Goal: Information Seeking & Learning: Learn about a topic

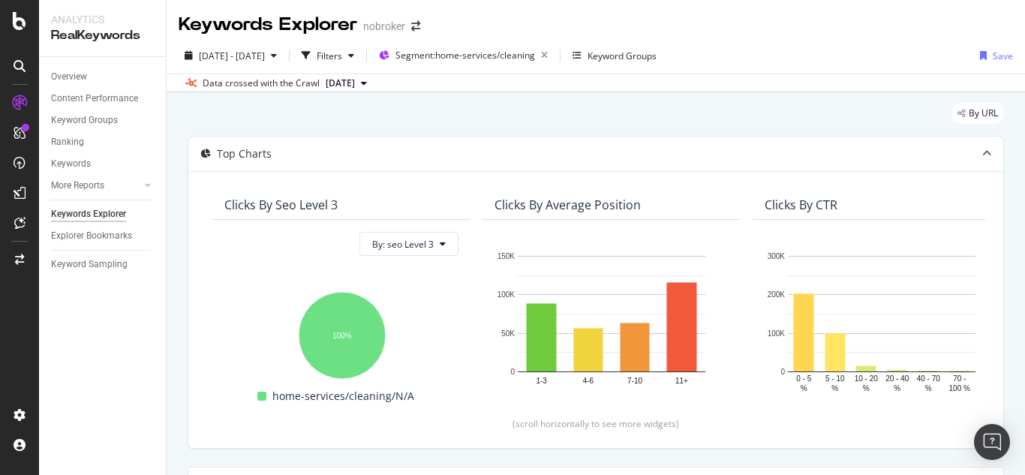
scroll to position [0, 1321]
click at [525, 55] on span "Segment: home-services/cleaning" at bounding box center [465, 55] width 140 height 13
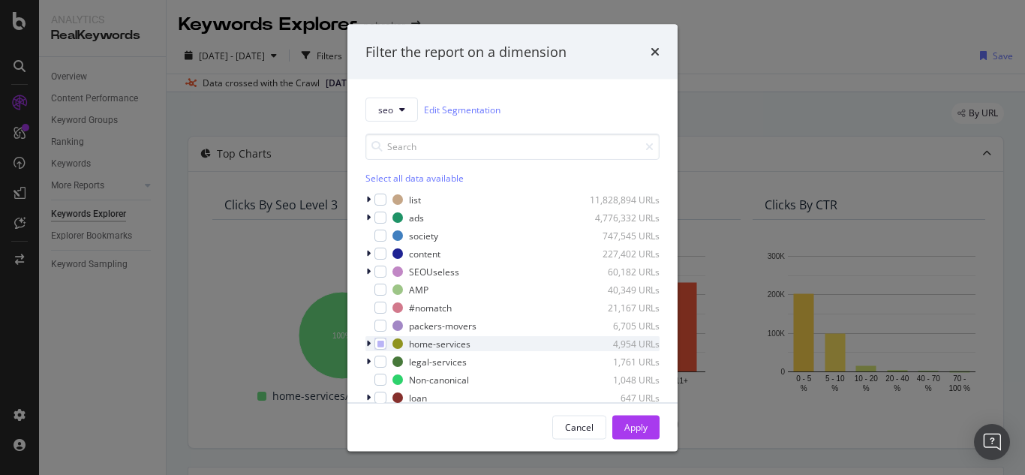
click at [388, 344] on div "home-services 4,954 URLs" at bounding box center [512, 343] width 294 height 15
click at [380, 345] on icon "modal" at bounding box center [380, 344] width 7 height 8
click at [638, 431] on div "Apply" at bounding box center [635, 426] width 23 height 13
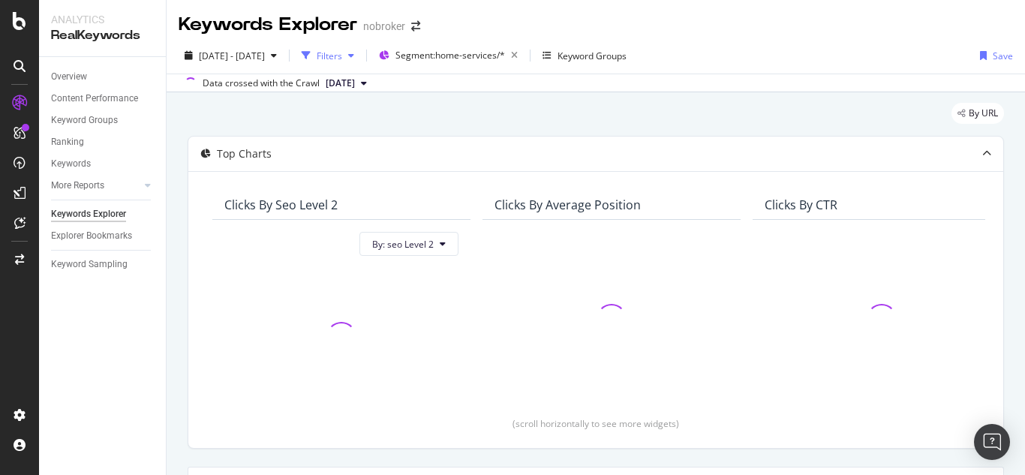
click at [342, 50] on div "Filters" at bounding box center [330, 56] width 26 height 13
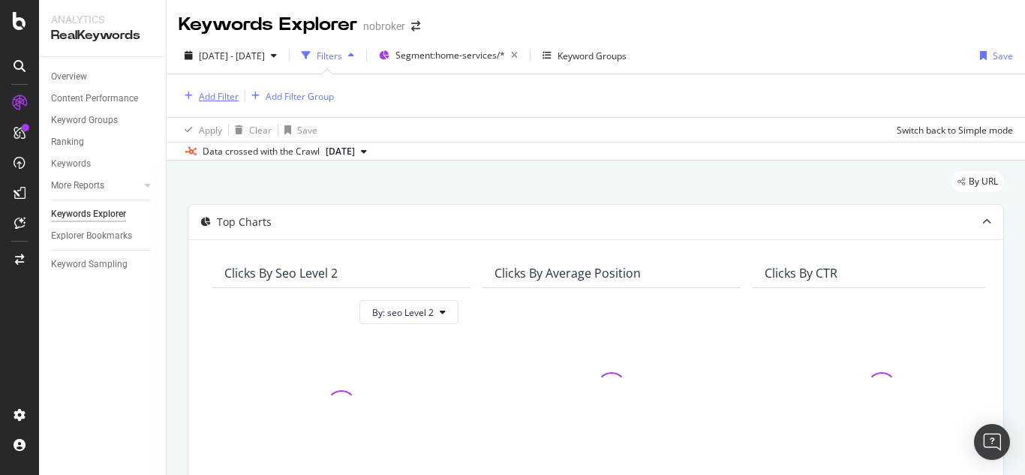
click at [210, 98] on div "Add Filter" at bounding box center [219, 96] width 40 height 13
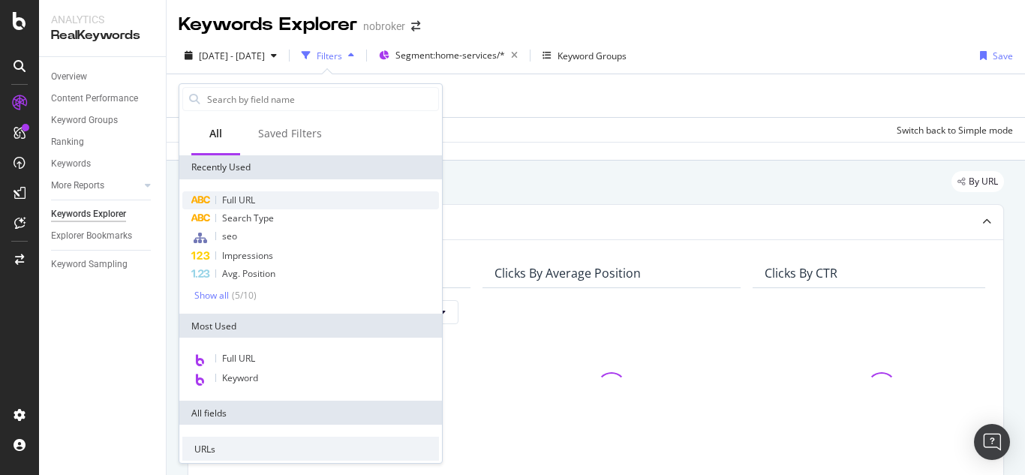
click at [242, 195] on span "Full URL" at bounding box center [238, 200] width 33 height 13
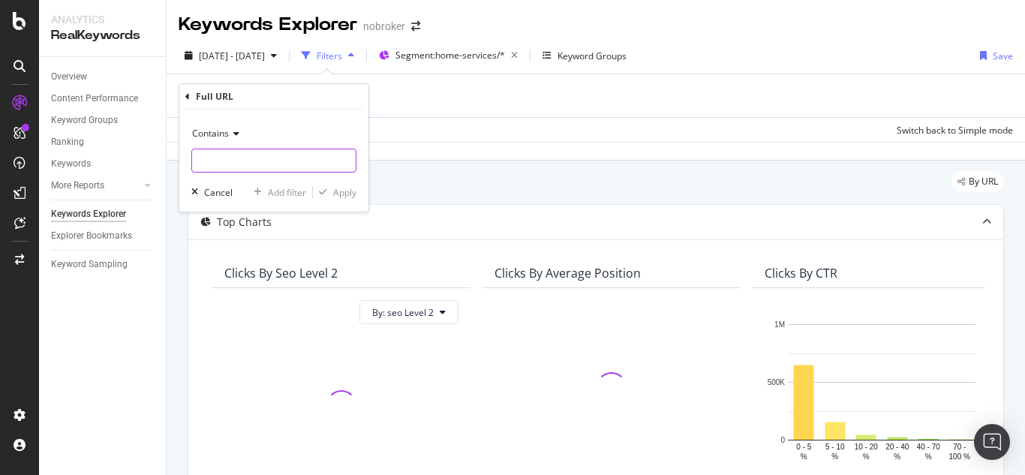
click at [232, 158] on input "text" at bounding box center [274, 161] width 164 height 24
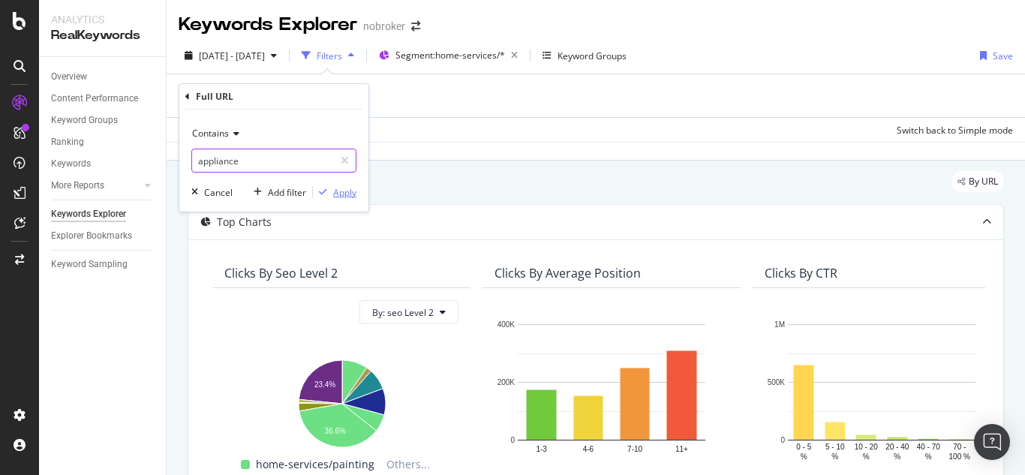
type input "appliance"
click at [344, 188] on div "Apply" at bounding box center [344, 192] width 23 height 13
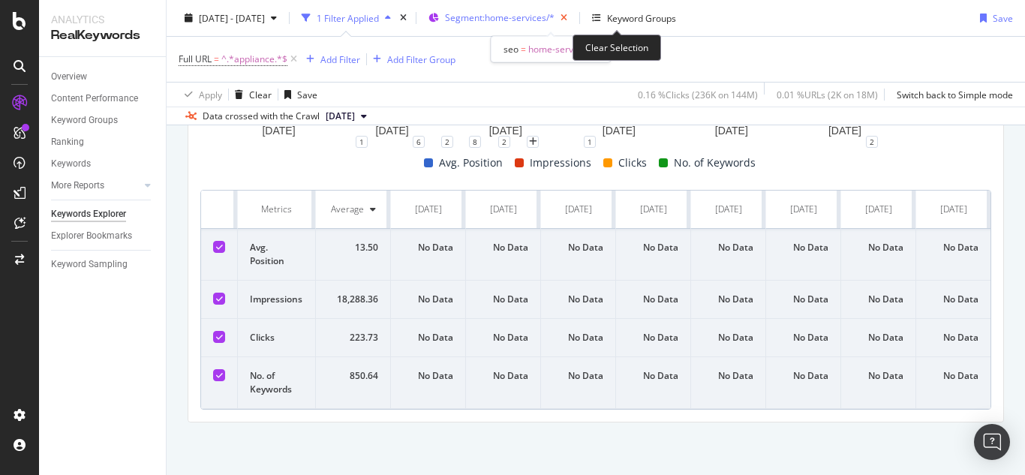
click at [573, 23] on icon "button" at bounding box center [563, 18] width 19 height 21
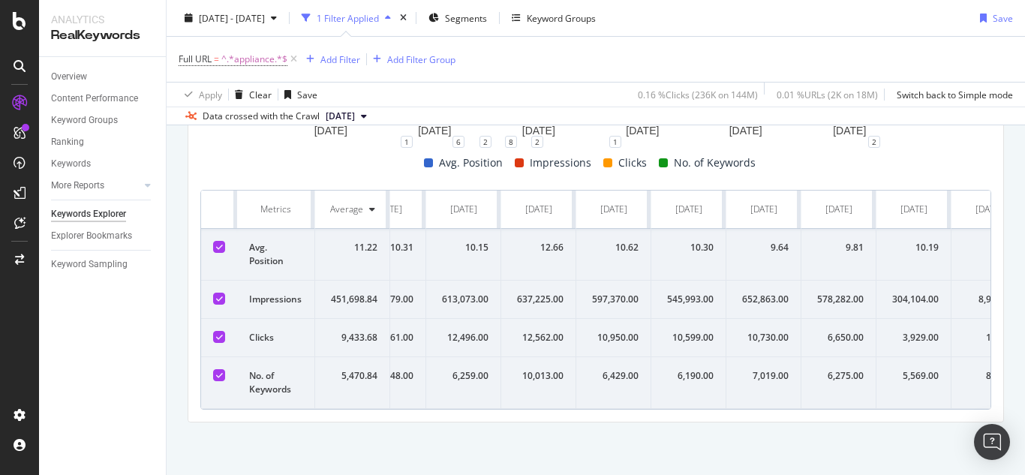
scroll to position [0, 1287]
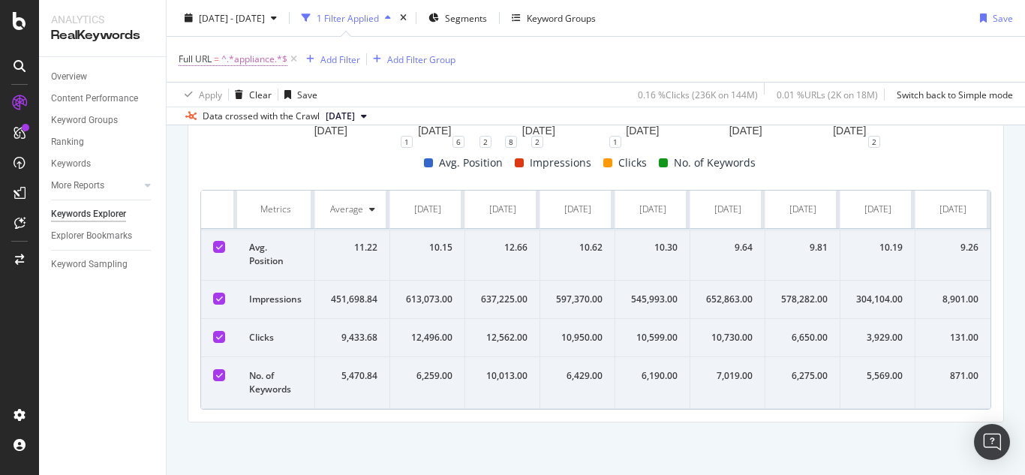
click at [253, 56] on span "^.*appliance.*$" at bounding box center [254, 59] width 66 height 21
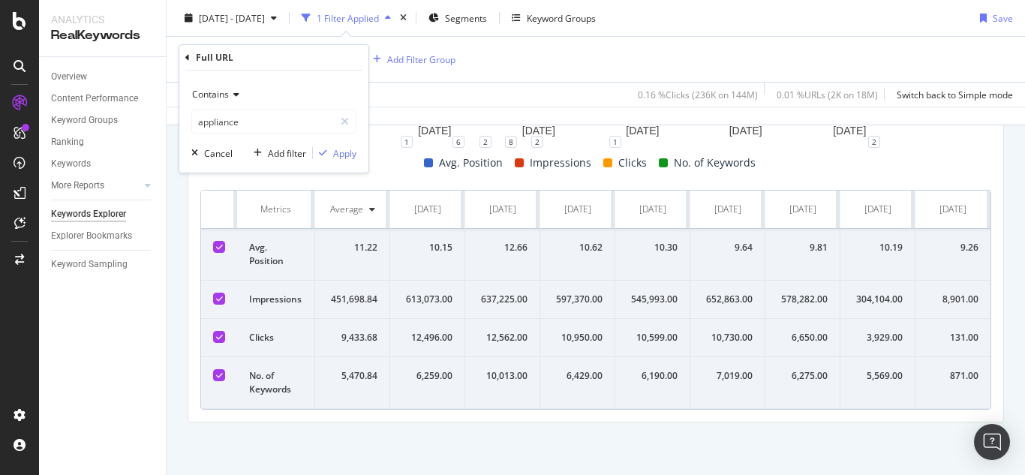
click at [231, 95] on icon at bounding box center [234, 94] width 11 height 9
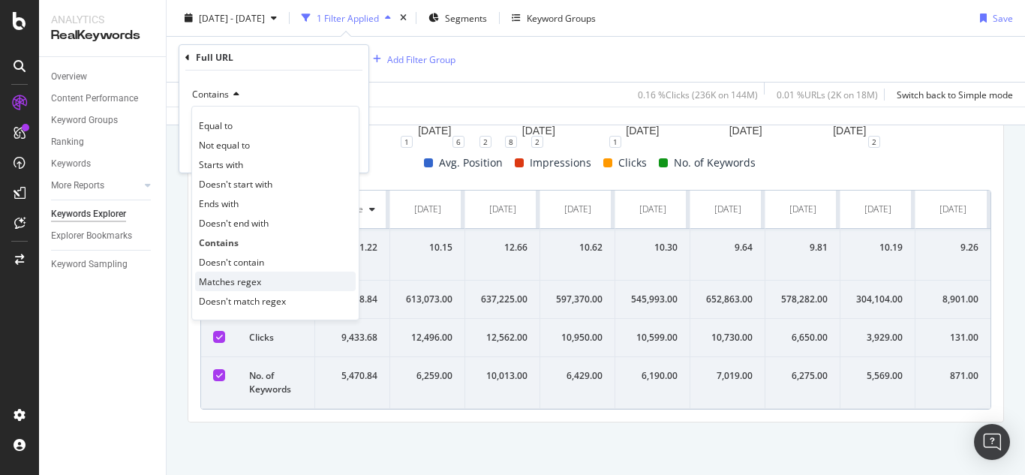
click at [250, 279] on span "Matches regex" at bounding box center [230, 281] width 62 height 13
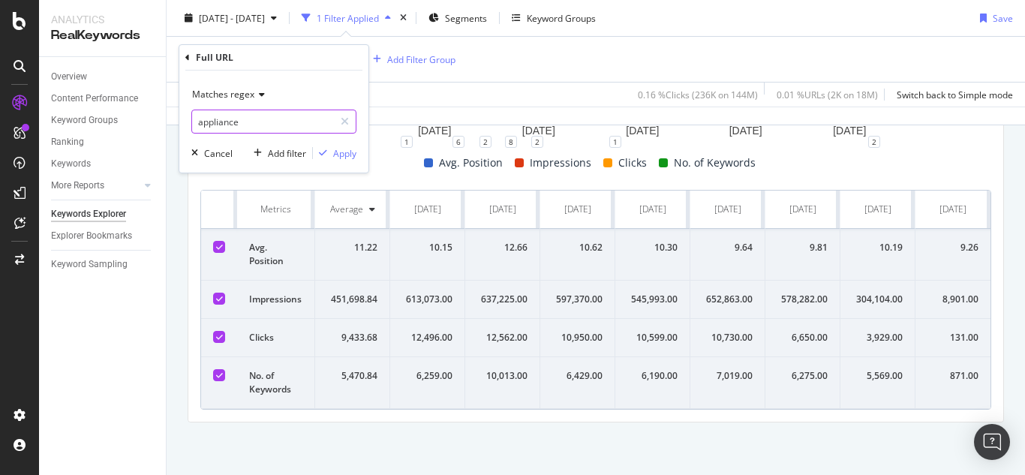
click at [257, 120] on input "appliance" at bounding box center [263, 122] width 142 height 24
click at [257, 119] on input "appliance" at bounding box center [263, 122] width 142 height 24
type input "appliance-services|appliance-repair"
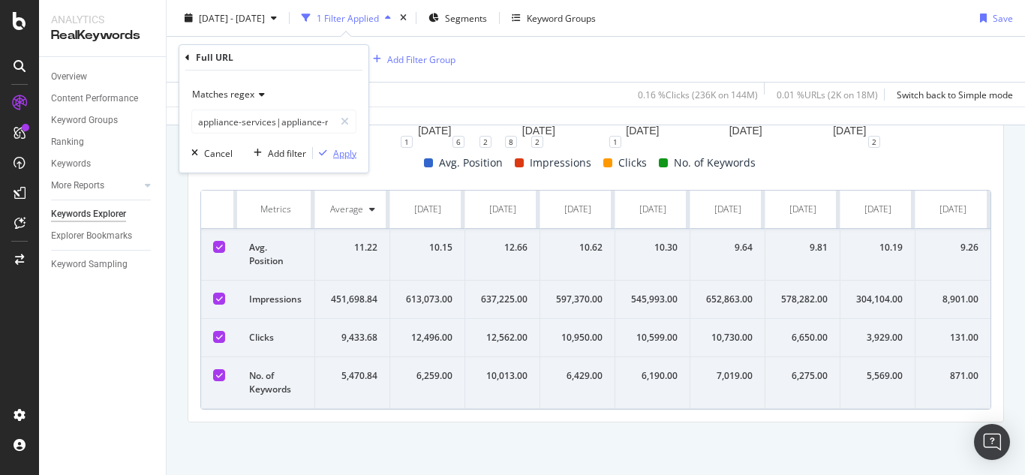
click at [347, 148] on div "Apply" at bounding box center [344, 153] width 23 height 13
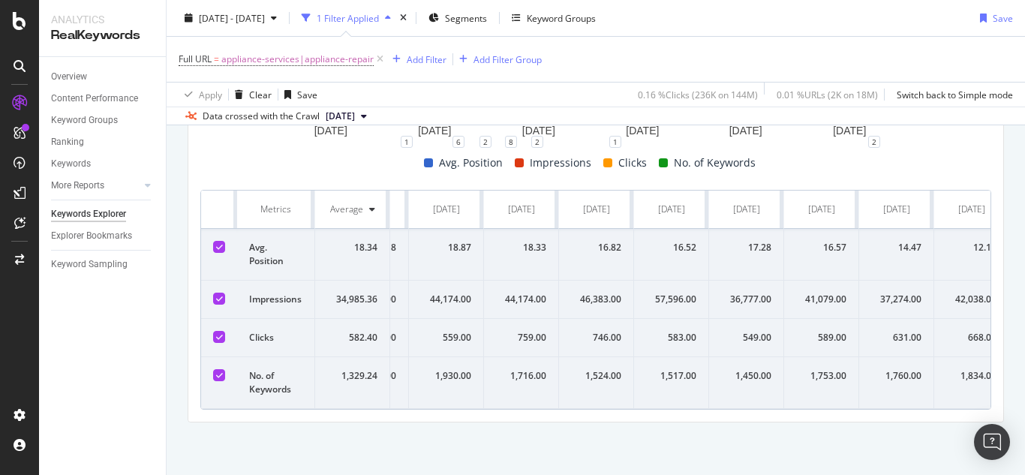
scroll to position [0, 1287]
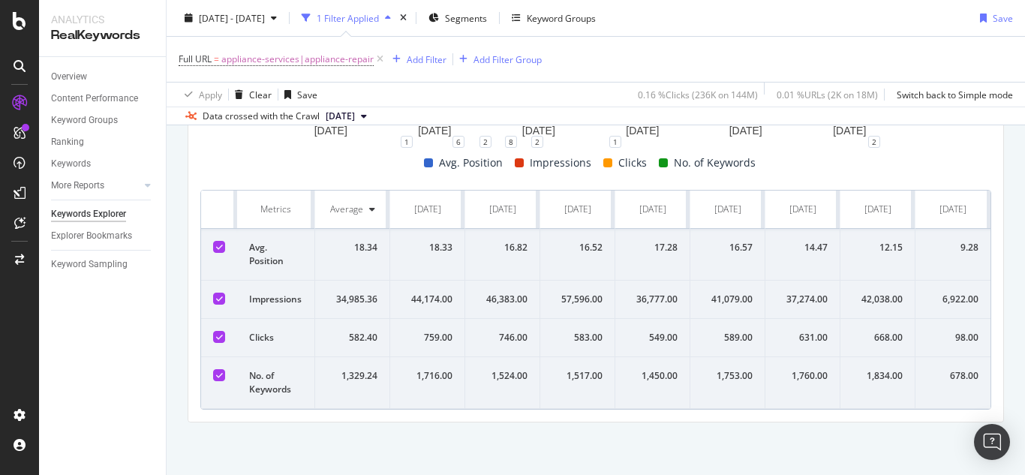
drag, startPoint x: 194, startPoint y: 187, endPoint x: 1024, endPoint y: 384, distance: 853.6
click at [1024, 384] on div "Keywords Explorer nobroker 2023 Oct. 1st - 2025 Oct. 4th 1 Filter Applied Segme…" at bounding box center [596, 237] width 858 height 475
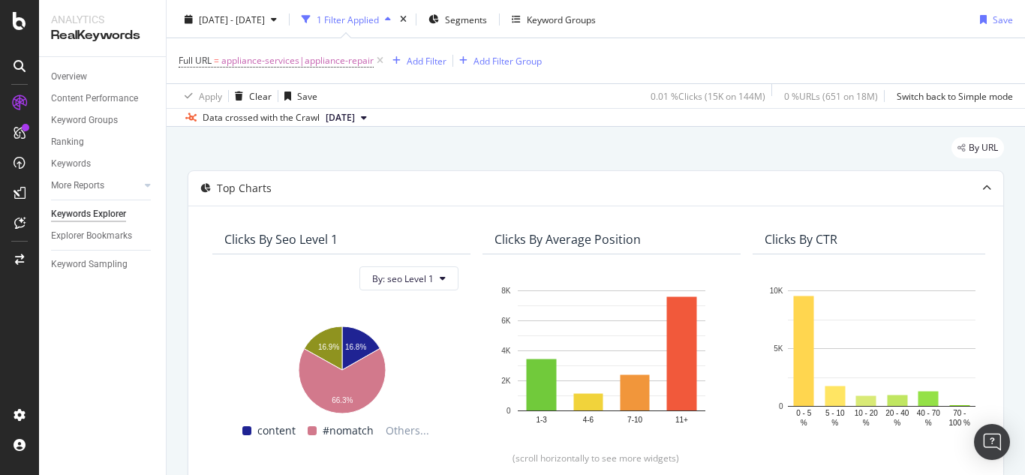
scroll to position [0, 0]
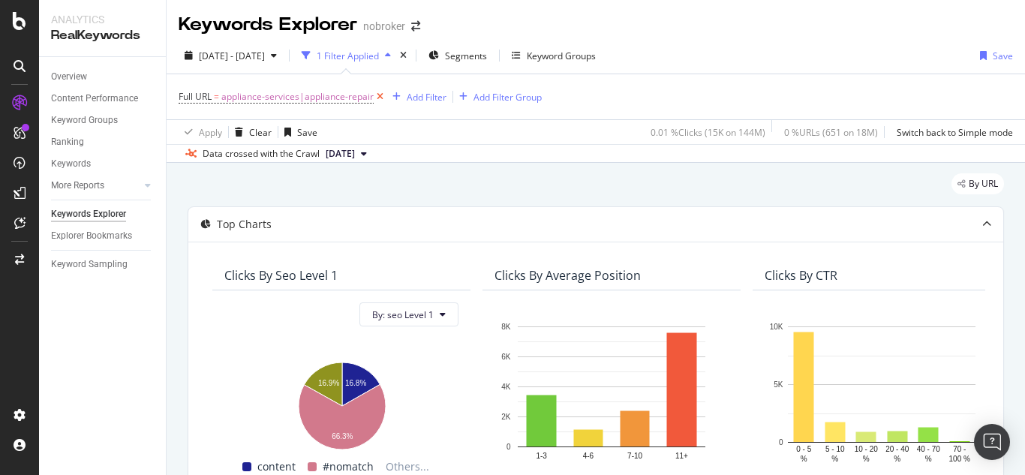
click at [381, 96] on icon at bounding box center [380, 96] width 13 height 15
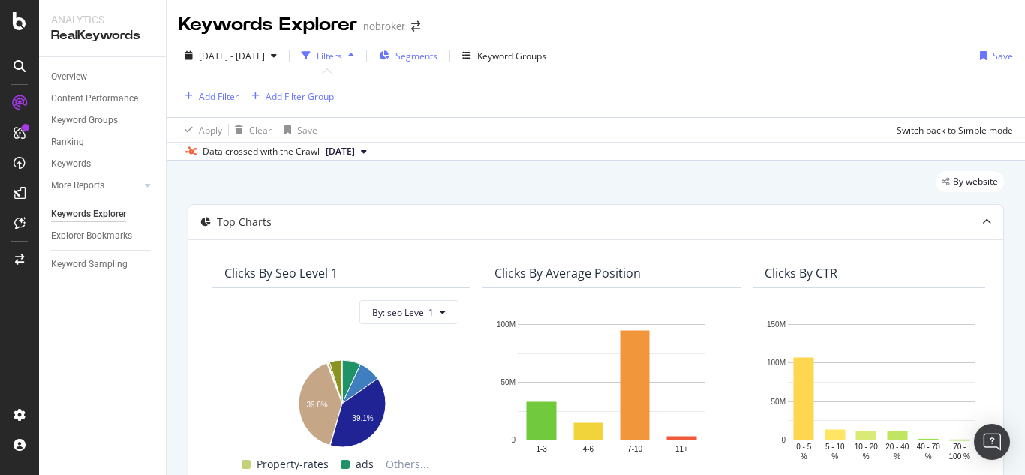
click at [437, 59] on span "Segments" at bounding box center [416, 56] width 42 height 13
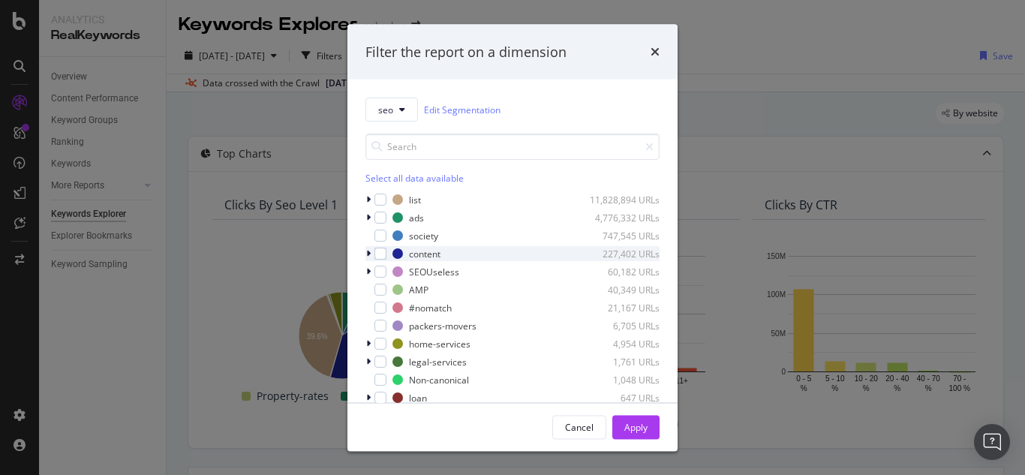
click at [366, 254] on icon "modal" at bounding box center [368, 253] width 5 height 9
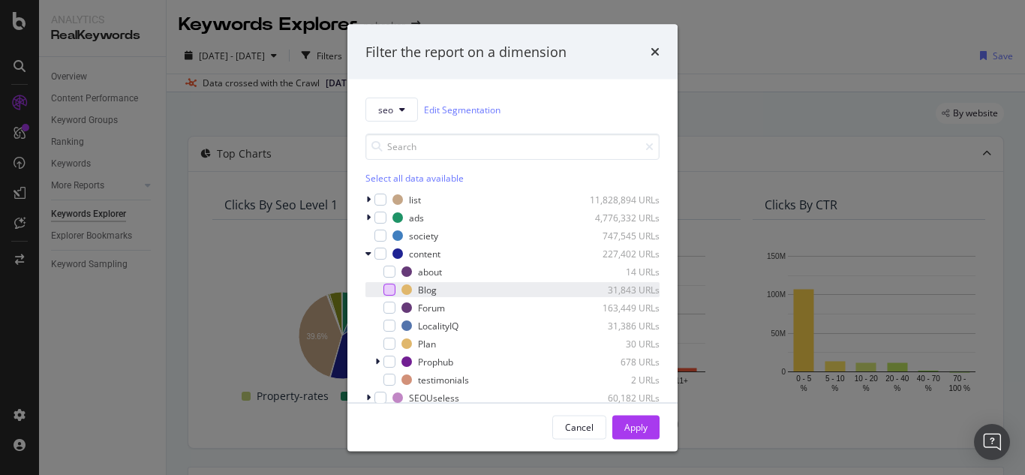
click at [390, 287] on div "modal" at bounding box center [389, 290] width 12 height 12
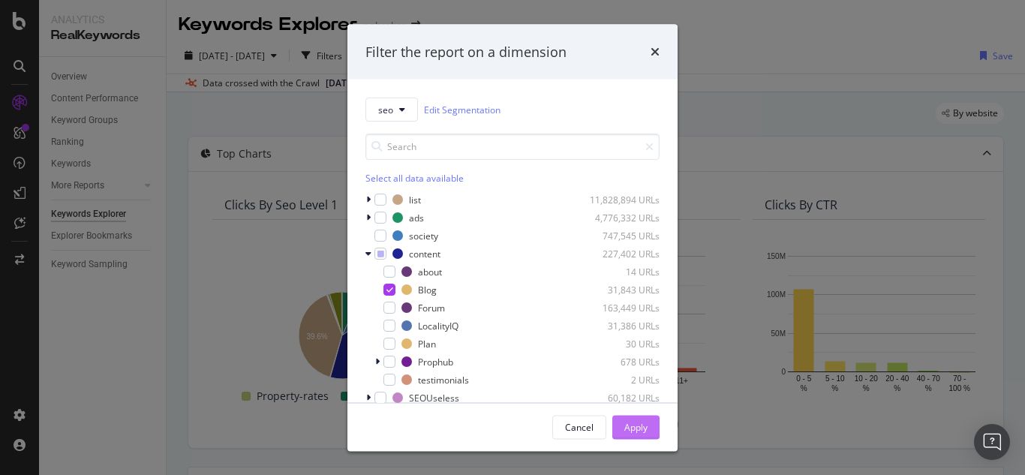
click at [641, 430] on div "Apply" at bounding box center [635, 426] width 23 height 13
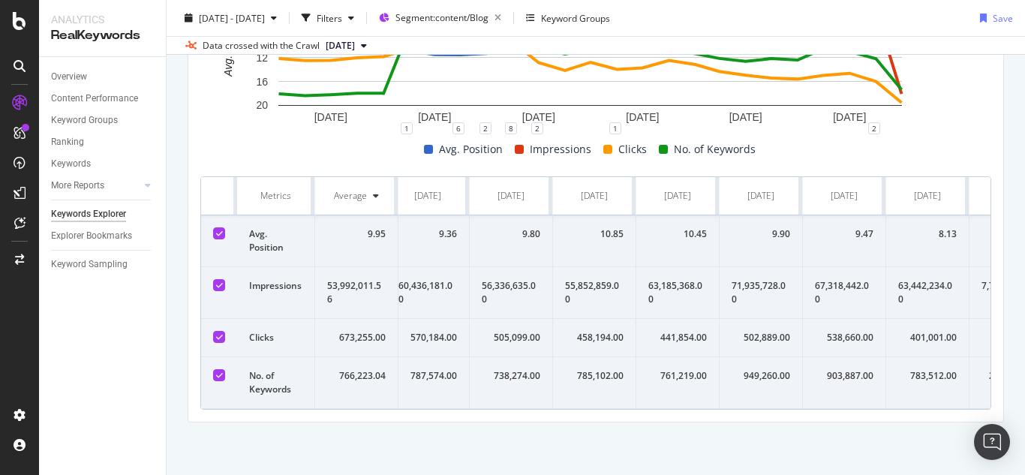
scroll to position [0, 1497]
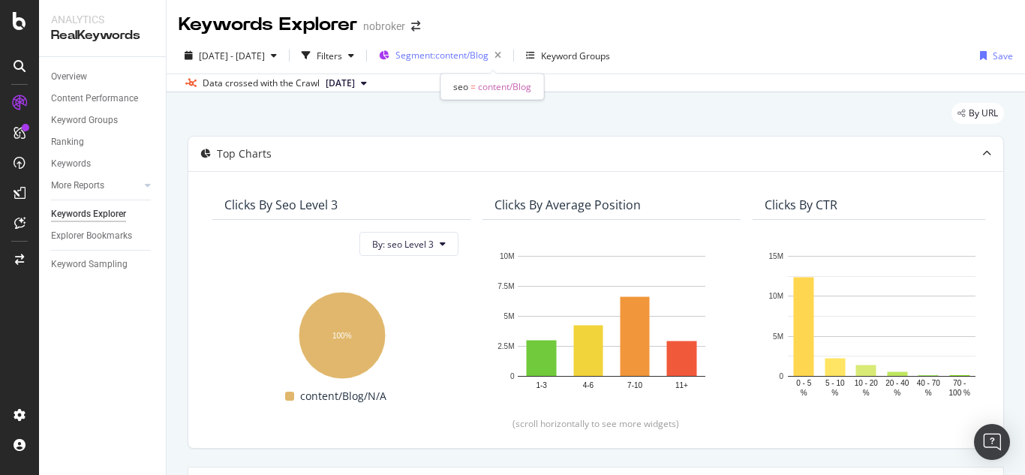
click at [483, 54] on span "Segment: content/Blog" at bounding box center [441, 55] width 93 height 13
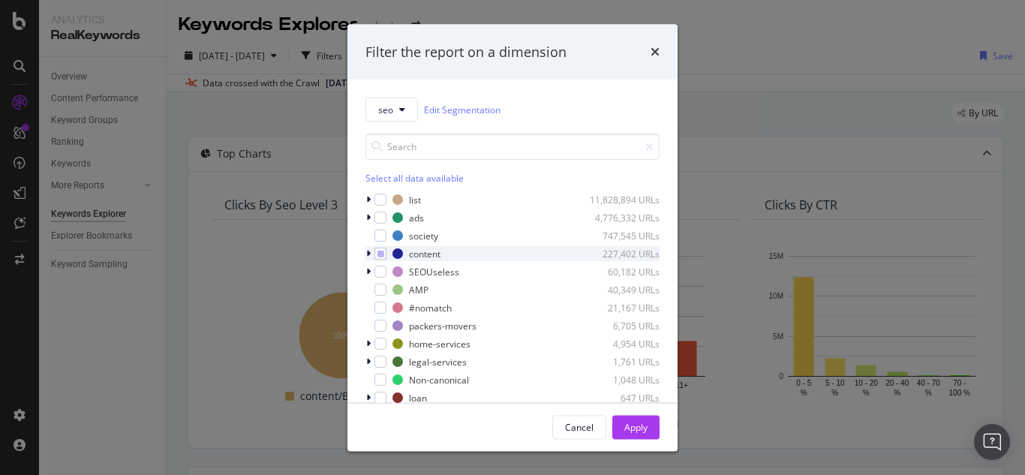
click at [371, 252] on div "modal" at bounding box center [369, 253] width 9 height 15
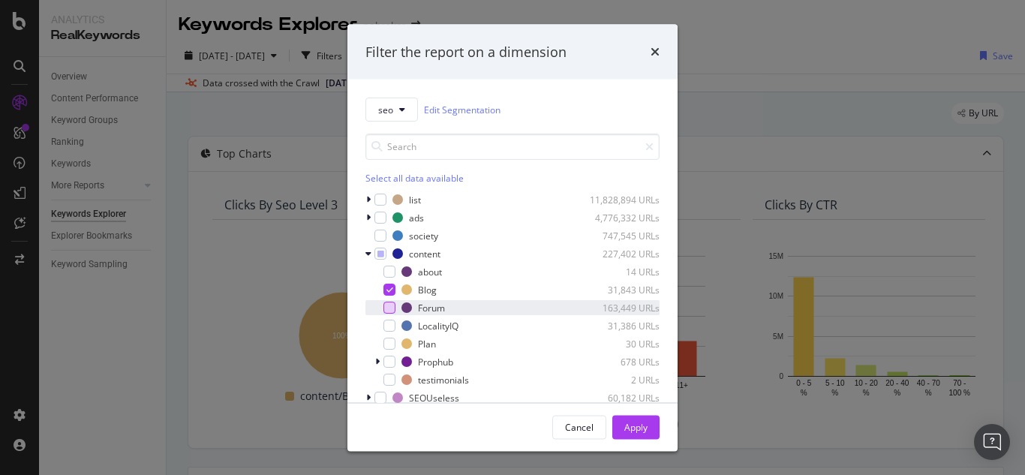
click at [390, 310] on div "modal" at bounding box center [389, 308] width 12 height 12
click at [386, 288] on icon "modal" at bounding box center [389, 290] width 7 height 8
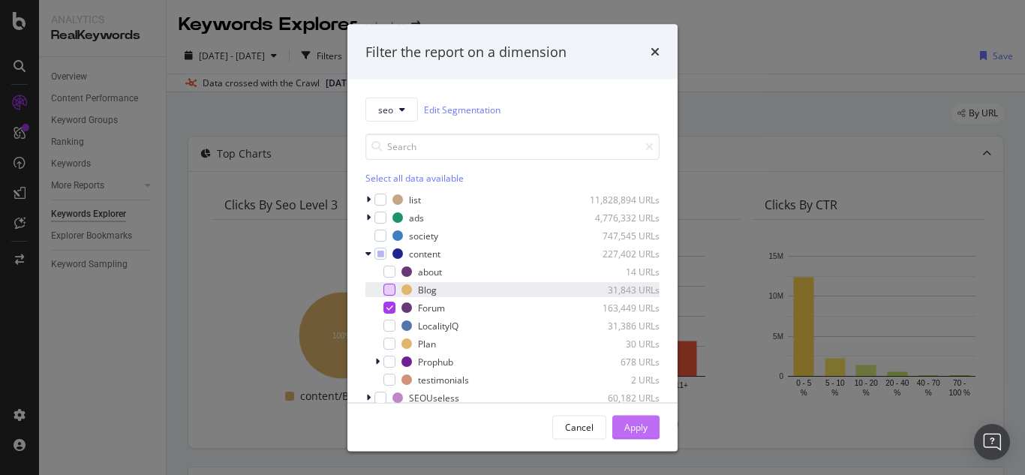
click at [632, 427] on div "Apply" at bounding box center [635, 426] width 23 height 13
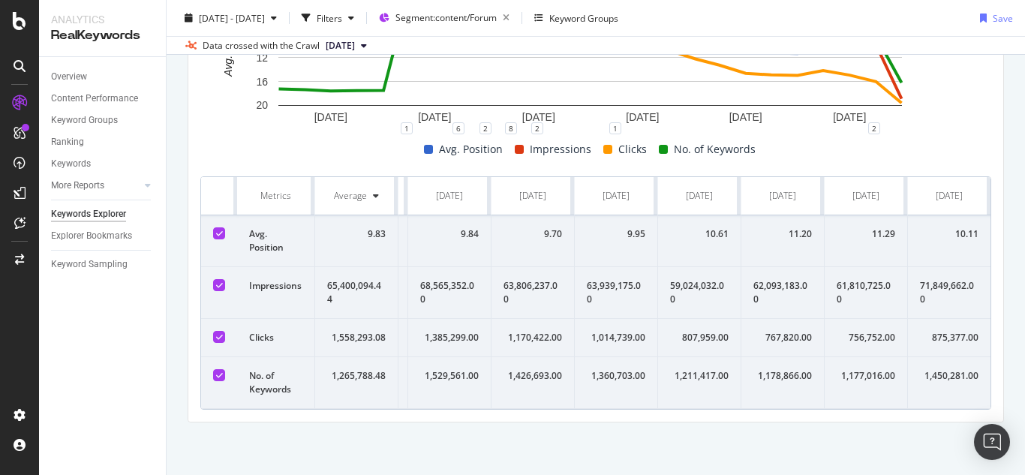
scroll to position [0, 1497]
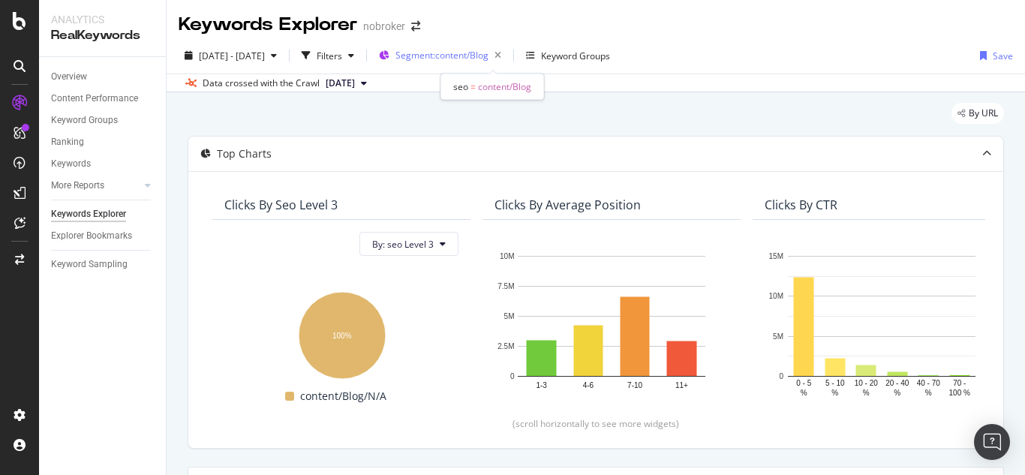
click at [488, 54] on span "Segment: content/Blog" at bounding box center [441, 55] width 93 height 13
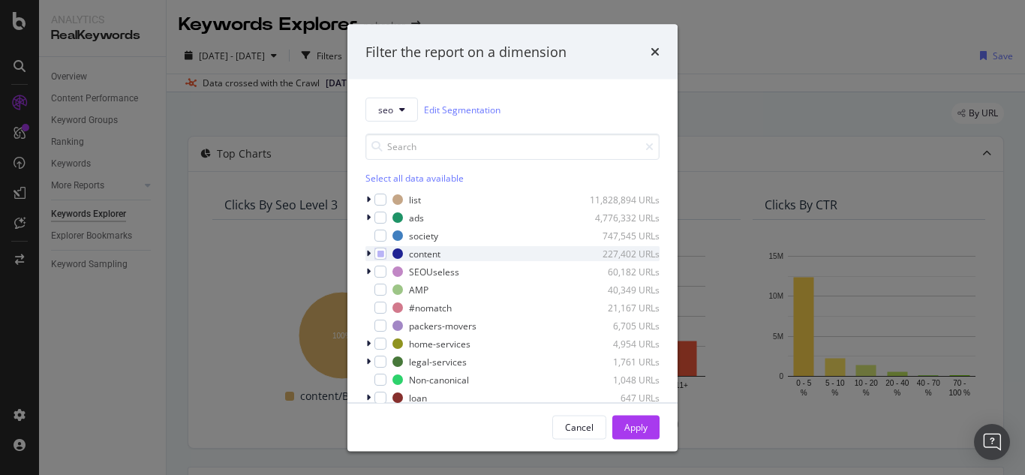
click at [371, 254] on div "modal" at bounding box center [369, 253] width 9 height 15
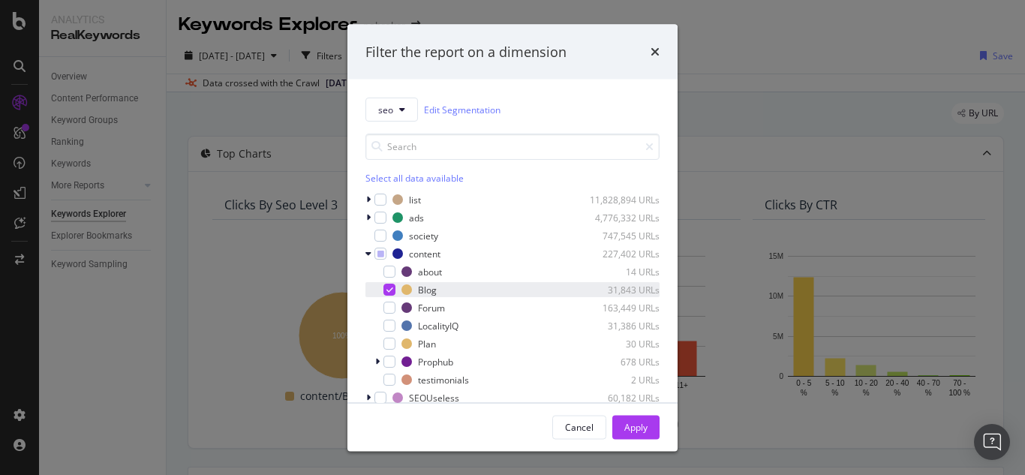
click at [386, 290] on icon "modal" at bounding box center [389, 290] width 7 height 8
click at [386, 323] on div "modal" at bounding box center [389, 326] width 12 height 12
click at [629, 429] on div "Apply" at bounding box center [635, 426] width 23 height 13
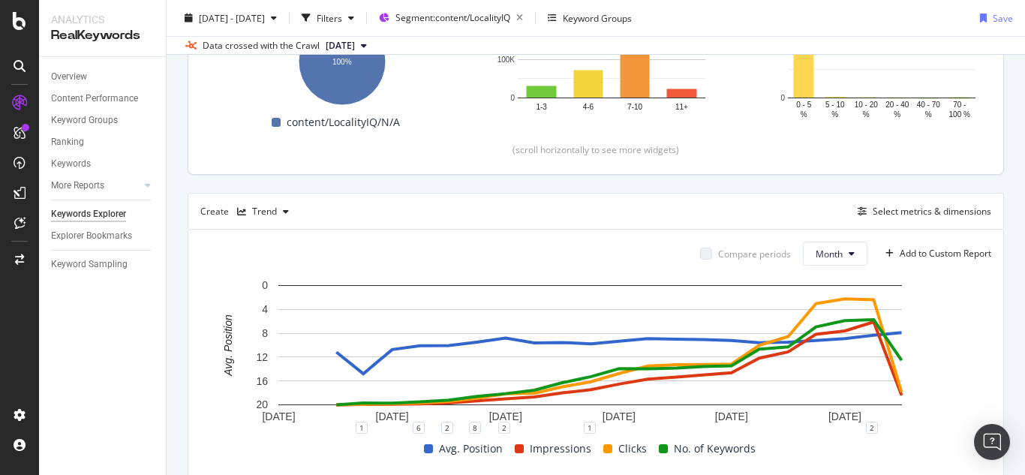
scroll to position [284, 0]
